Goal: Task Accomplishment & Management: Manage account settings

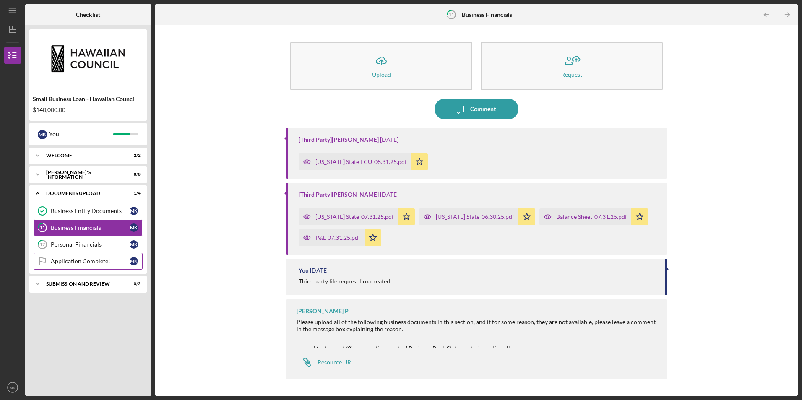
click at [89, 266] on link "Application Complete! Application Complete! M K" at bounding box center [88, 261] width 109 height 17
